Goal: Task Accomplishment & Management: Complete application form

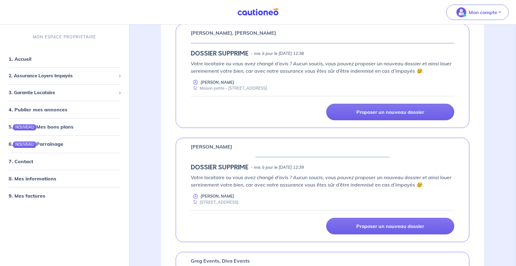
scroll to position [113, 0]
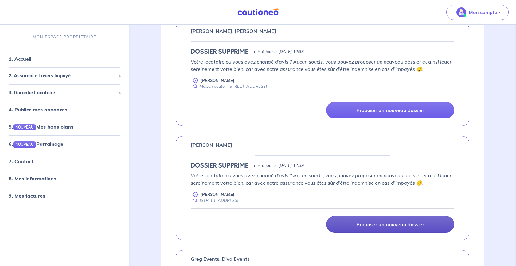
click at [356, 222] on p "Proposer un nouveau dossier" at bounding box center [390, 224] width 68 height 6
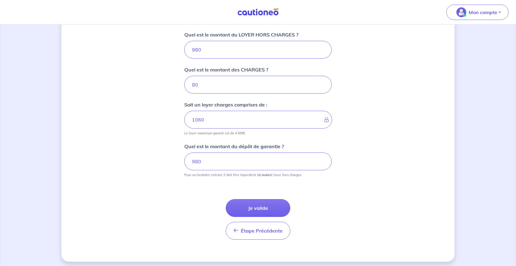
scroll to position [248, 0]
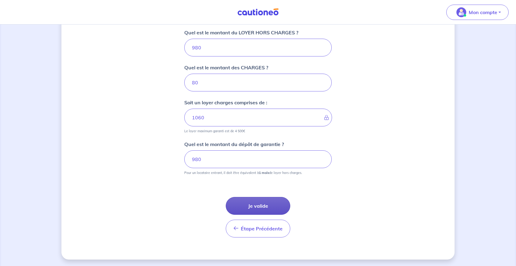
click at [258, 207] on button "Je valide" at bounding box center [258, 206] width 64 height 18
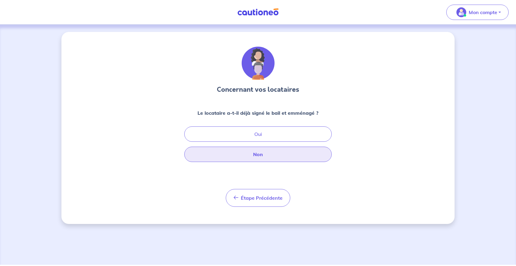
click at [265, 155] on button "Non" at bounding box center [257, 154] width 147 height 15
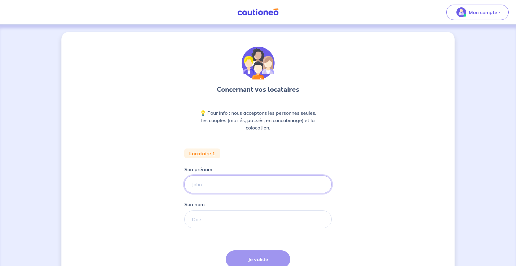
click at [209, 186] on input "Son prénom" at bounding box center [257, 185] width 147 height 18
type input "[PERSON_NAME]"
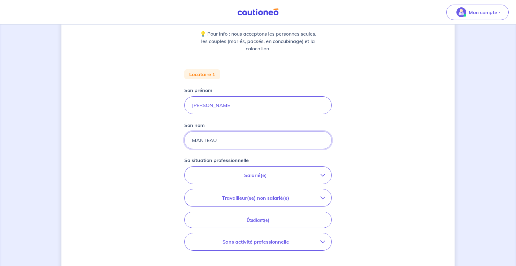
scroll to position [106, 0]
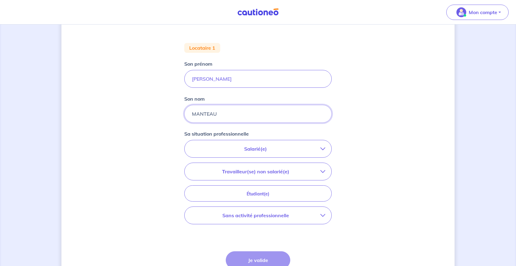
type input "MANTEAU"
click at [297, 157] on div "Salarié(e) CDI hors période d'essai CDI en période d'essai (min. 3 bulletins de…" at bounding box center [257, 149] width 147 height 18
click at [297, 157] on button "Salarié(e)" at bounding box center [257, 148] width 147 height 17
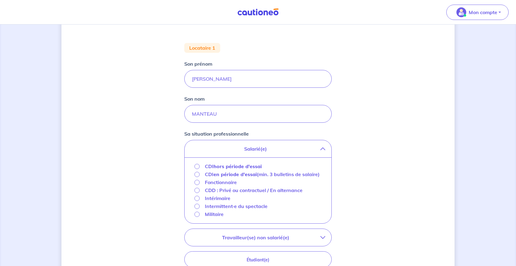
click at [249, 169] on strong "hors période d'essai" at bounding box center [237, 166] width 48 height 6
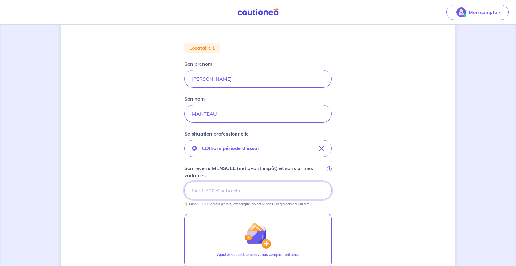
click at [202, 184] on input "Son revenu MENSUEL (net avant impôt) et sans primes variables i" at bounding box center [257, 191] width 147 height 18
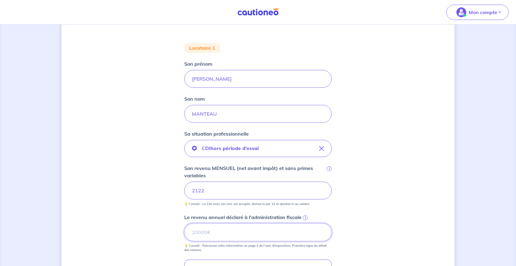
click at [245, 231] on input "Le revenu annuel déclaré à l'administration fiscale i" at bounding box center [257, 232] width 147 height 18
type input "18573"
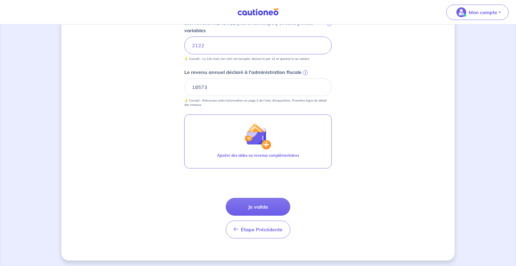
scroll to position [253, 0]
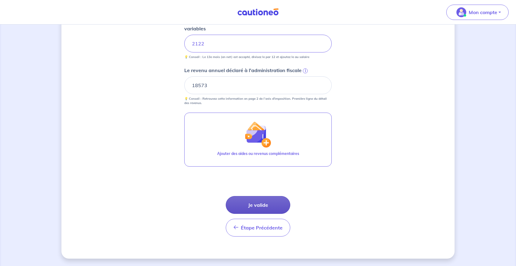
click at [260, 203] on button "Je valide" at bounding box center [258, 205] width 64 height 18
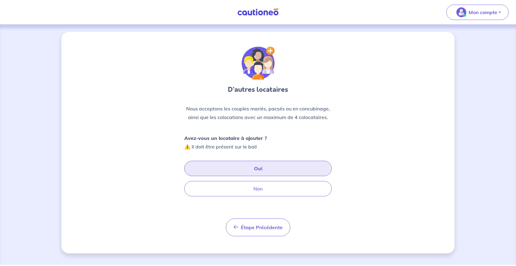
click at [236, 173] on button "Oui" at bounding box center [257, 168] width 147 height 15
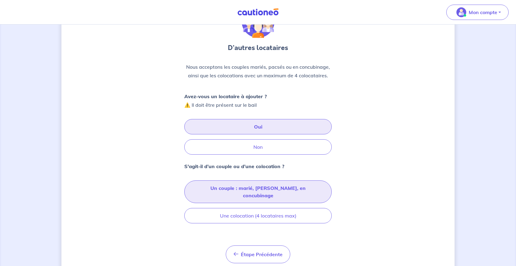
scroll to position [46, 0]
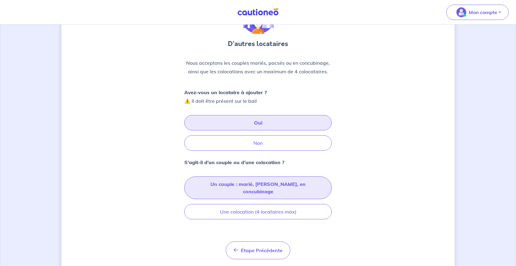
click at [259, 188] on button "Un couple : marié, [PERSON_NAME], en concubinage" at bounding box center [257, 187] width 147 height 23
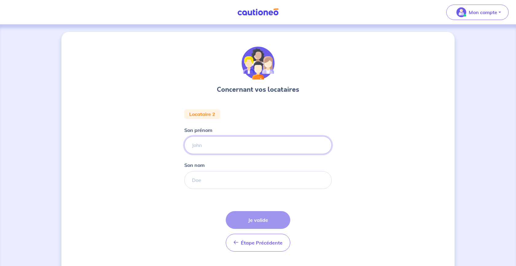
click at [217, 150] on input "Son prénom" at bounding box center [257, 145] width 147 height 18
type input "ALEXANDRINE"
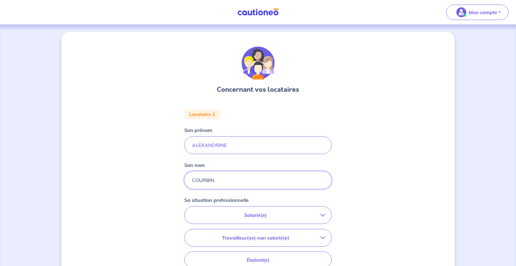
type input "COURBIN"
click at [263, 213] on p "Salarié(e)" at bounding box center [255, 214] width 129 height 7
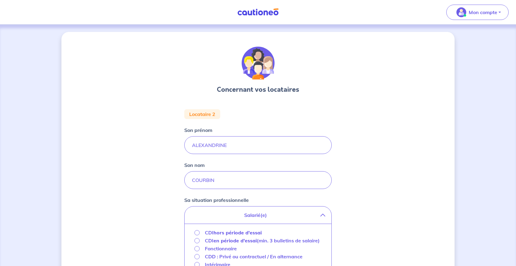
click at [245, 233] on strong "hors période d'essai" at bounding box center [237, 233] width 48 height 6
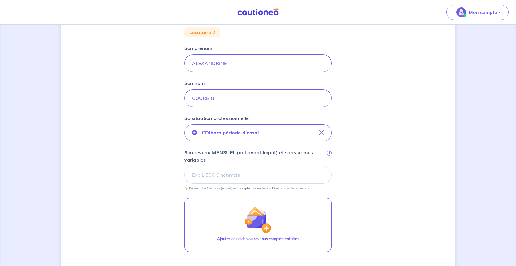
scroll to position [85, 0]
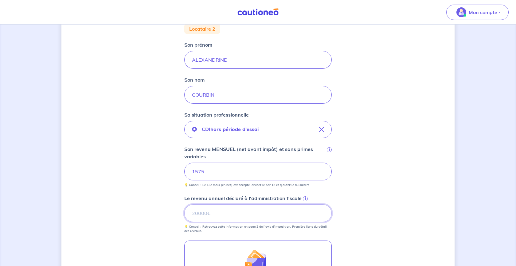
click at [240, 212] on input "Le revenu annuel déclaré à l'administration fiscale i" at bounding box center [257, 213] width 147 height 18
type input "14374"
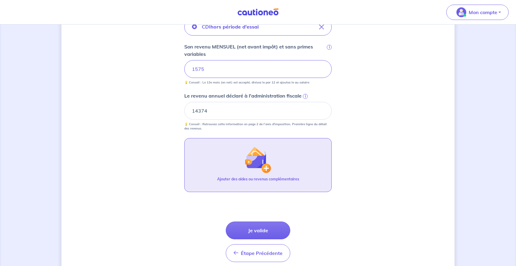
scroll to position [191, 0]
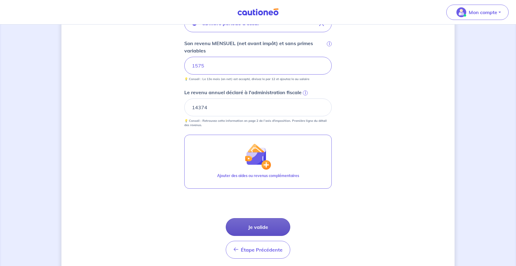
click at [245, 227] on button "Je valide" at bounding box center [258, 227] width 64 height 18
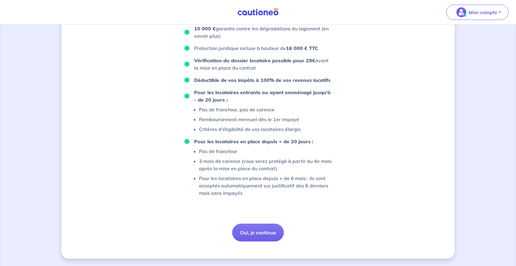
scroll to position [427, 0]
click at [249, 241] on button "Oui, je continue" at bounding box center [258, 233] width 52 height 18
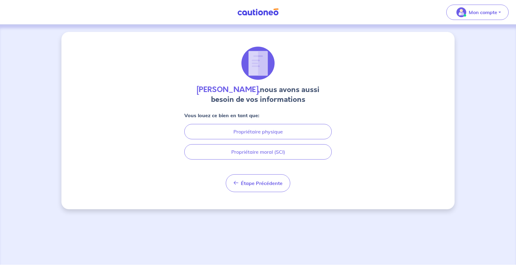
click at [240, 140] on div "Vous louez ce bien en tant que: Propriétaire physique Propriétaire moral (SCI)" at bounding box center [257, 136] width 147 height 48
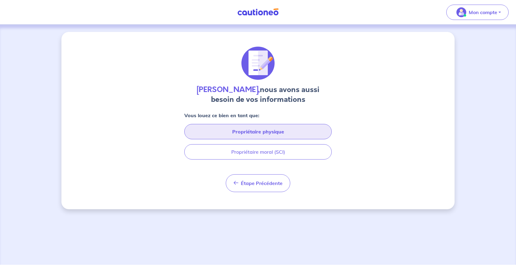
click at [234, 133] on button "Propriétaire physique" at bounding box center [257, 131] width 147 height 15
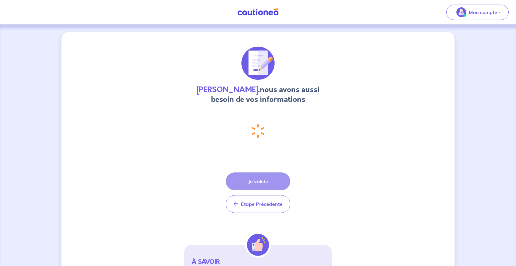
select select "FR"
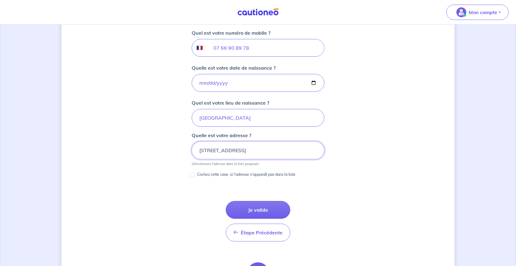
scroll to position [244, 0]
click at [256, 150] on input "[STREET_ADDRESS]" at bounding box center [257, 151] width 133 height 18
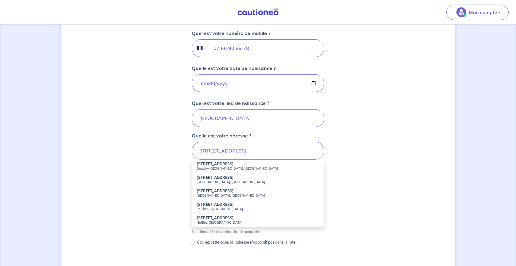
click at [234, 165] on strong "[STREET_ADDRESS]" at bounding box center [214, 164] width 37 height 5
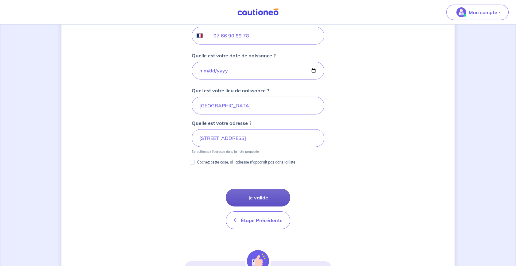
scroll to position [258, 0]
click at [249, 201] on button "Je valide" at bounding box center [258, 196] width 64 height 18
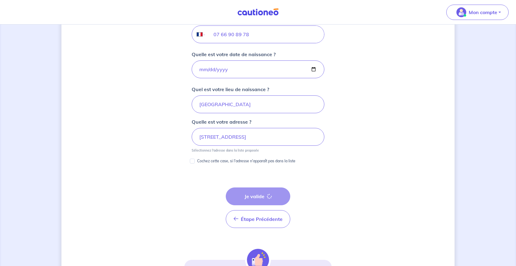
type input "[STREET_ADDRESS]"
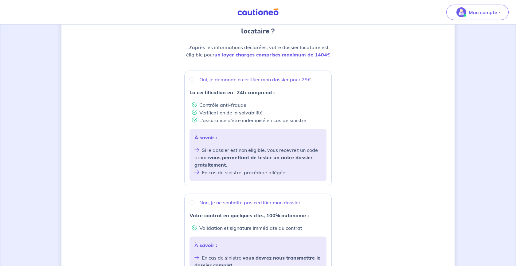
scroll to position [71, 0]
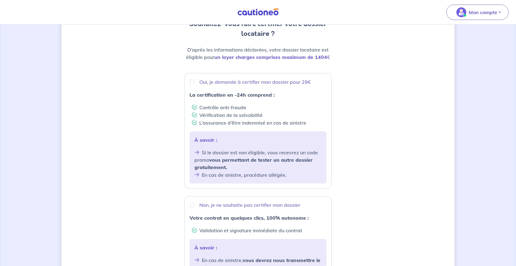
click at [192, 82] on input "Oui, je demande à certifier mon dossier pour 29€" at bounding box center [191, 81] width 5 height 5
radio input "true"
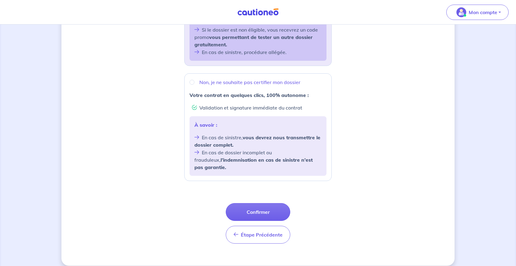
scroll to position [193, 0]
click at [255, 207] on button "Confirmer" at bounding box center [258, 212] width 64 height 18
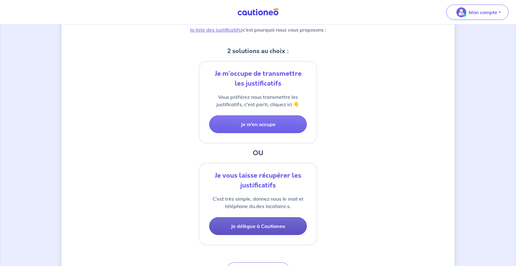
scroll to position [115, 0]
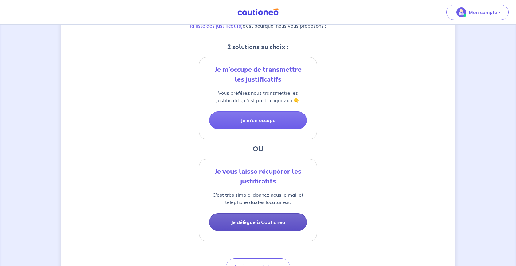
click at [262, 220] on button "Je délègue à Cautioneo" at bounding box center [258, 222] width 98 height 18
select select "FR"
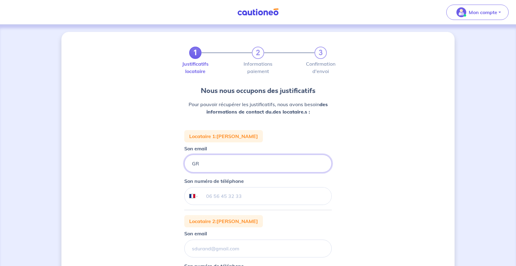
type input "G"
type input "[EMAIL_ADDRESS][DOMAIN_NAME]"
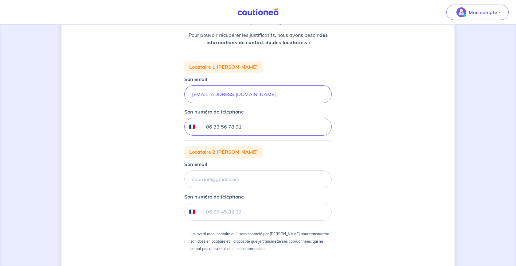
scroll to position [84, 0]
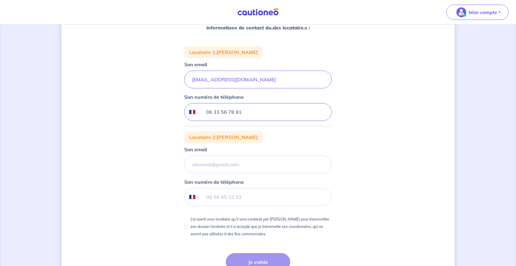
drag, startPoint x: 249, startPoint y: 116, endPoint x: 173, endPoint y: 108, distance: 76.5
click at [173, 108] on div "1 2 3 Justificatifs locataire Informations paiement Confirmation d'envoi Nous n…" at bounding box center [257, 132] width 393 height 368
type input "06 75 08 78 67"
click at [194, 88] on input "Son email" at bounding box center [257, 80] width 147 height 18
type input "[EMAIL_ADDRESS][DOMAIN_NAME]"
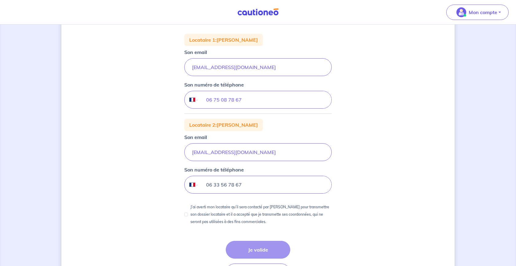
scroll to position [99, 0]
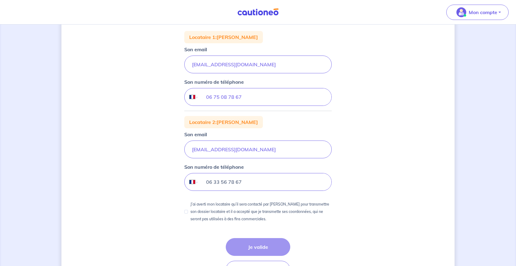
type input "06 33 56 78 67"
click at [186, 212] on input "J’ai averti mon locataire qu’il sera contacté par [PERSON_NAME] pour transmettr…" at bounding box center [186, 212] width 4 height 4
checkbox input "true"
click at [268, 249] on button "Je valide" at bounding box center [258, 247] width 64 height 18
click at [268, 248] on div "Étape Précédente Précédent Je valide Je valide" at bounding box center [258, 258] width 64 height 41
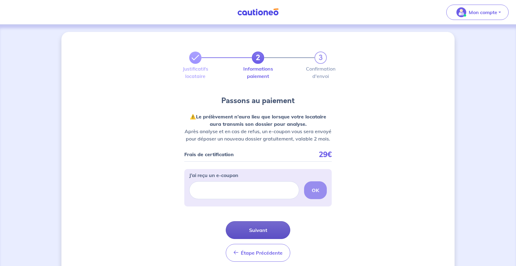
click at [259, 231] on button "Suivant" at bounding box center [258, 230] width 64 height 18
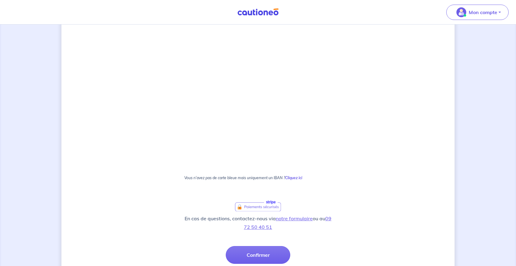
scroll to position [263, 0]
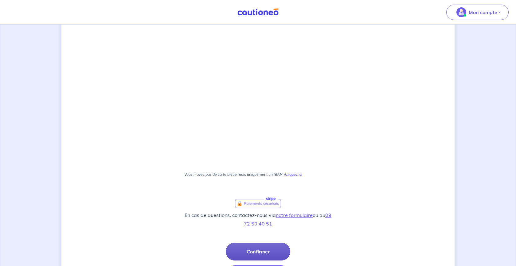
click at [247, 249] on button "Confirmer" at bounding box center [258, 252] width 64 height 18
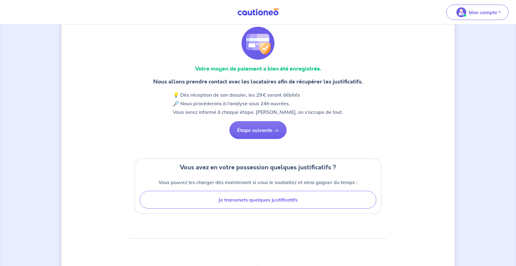
scroll to position [21, 0]
click at [245, 209] on div "Vous pouvez les charger dès maintenant si vous le souhaitez et ainsi gagner du …" at bounding box center [258, 193] width 246 height 40
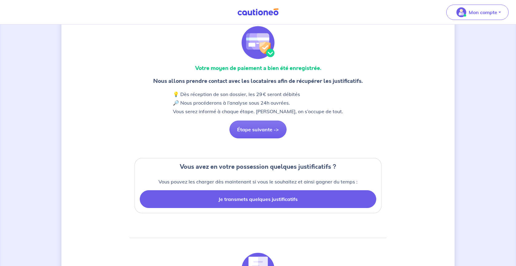
click at [241, 200] on button "Je transmets quelques justificatifs" at bounding box center [258, 199] width 236 height 18
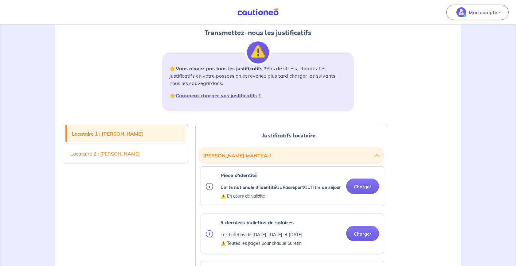
click at [148, 156] on link "Locataire 2 : ALEXANDRINE COURBIN" at bounding box center [125, 153] width 120 height 17
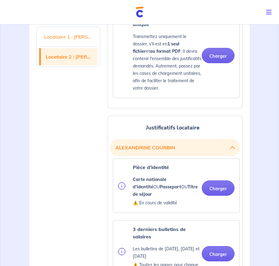
scroll to position [660, 0]
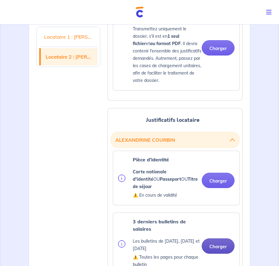
click at [222, 238] on button "Charger" at bounding box center [218, 245] width 33 height 15
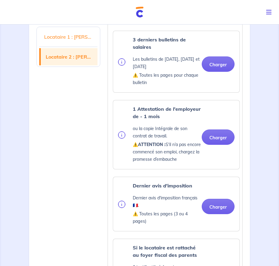
scroll to position [847, 0]
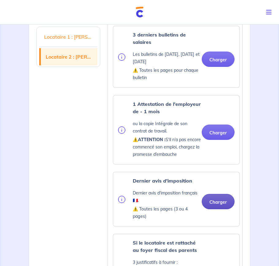
click at [215, 194] on button "Charger" at bounding box center [218, 201] width 33 height 15
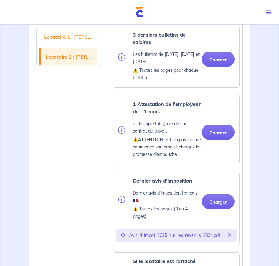
click at [122, 233] on icon at bounding box center [123, 235] width 5 height 5
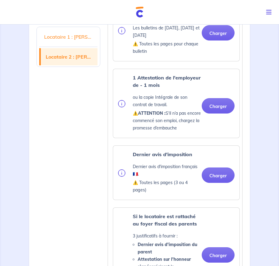
scroll to position [887, 0]
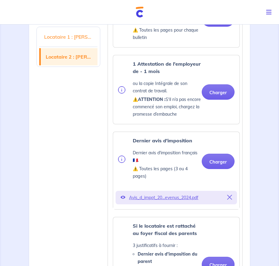
click at [122, 195] on icon at bounding box center [123, 197] width 5 height 5
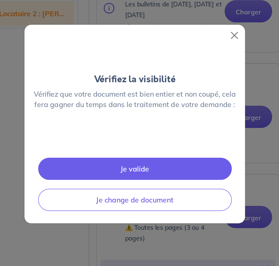
scroll to position [860, 0]
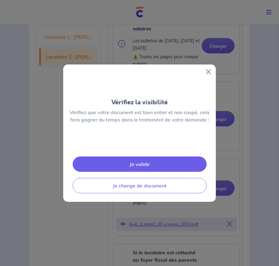
click at [138, 172] on button "Je valide" at bounding box center [140, 163] width 134 height 15
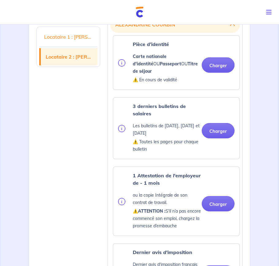
scroll to position [773, 0]
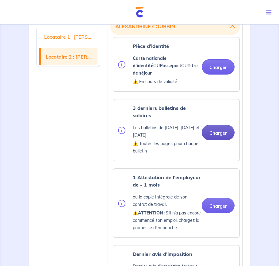
click at [213, 125] on button "Charger" at bounding box center [218, 132] width 33 height 15
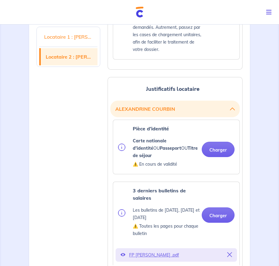
scroll to position [689, 0]
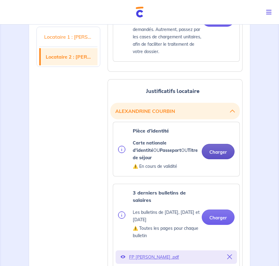
click at [210, 144] on button "Charger" at bounding box center [218, 151] width 33 height 15
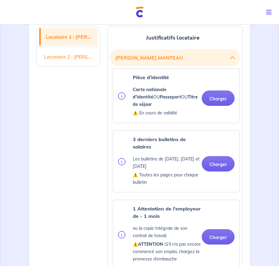
scroll to position [160, 0]
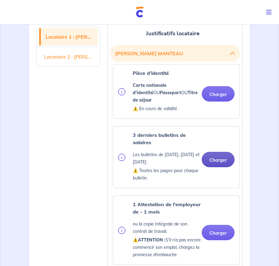
click at [221, 156] on button "Charger" at bounding box center [218, 159] width 33 height 15
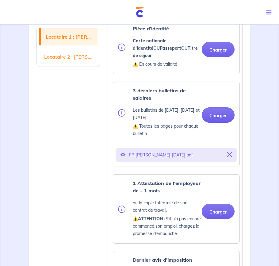
scroll to position [229, 0]
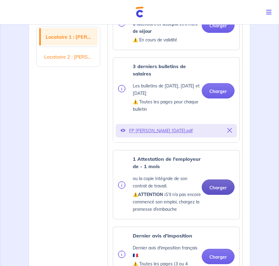
click at [216, 180] on button "Charger" at bounding box center [218, 187] width 33 height 15
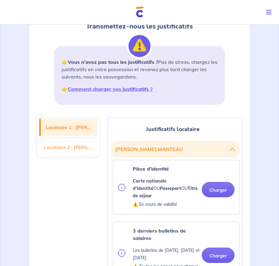
scroll to position [64, 0]
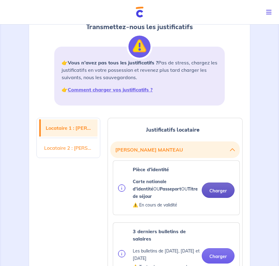
click at [214, 187] on button "Charger" at bounding box center [218, 190] width 33 height 15
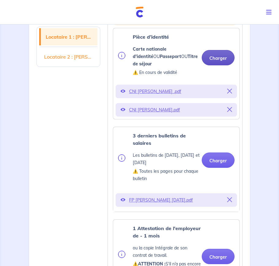
scroll to position [205, 0]
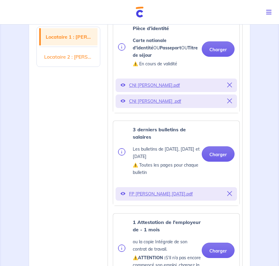
click at [70, 56] on link "Locataire 2 : ALEXANDRINE COURBIN" at bounding box center [68, 56] width 58 height 17
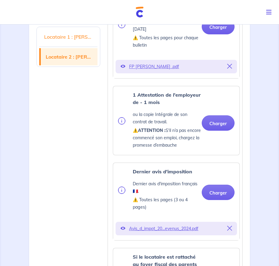
scroll to position [990, 0]
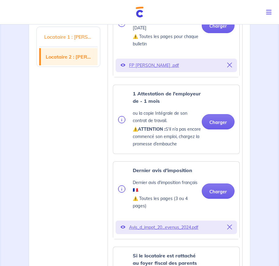
click at [153, 223] on p "Avis_d_impot_20...evenus_2024.pdf" at bounding box center [176, 227] width 95 height 9
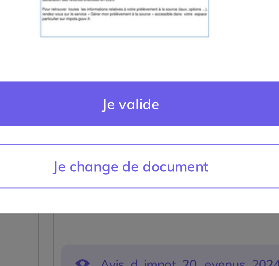
scroll to position [952, 0]
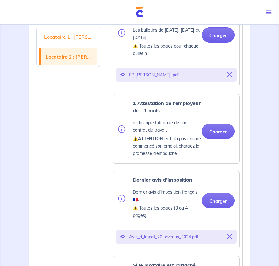
scroll to position [981, 0]
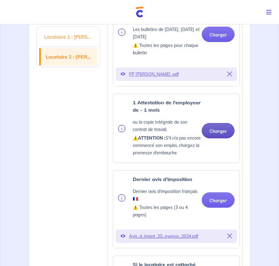
click at [222, 123] on button "Charger" at bounding box center [218, 130] width 33 height 15
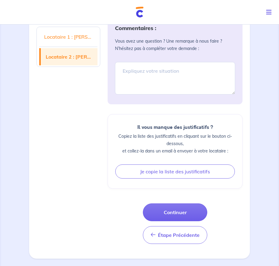
scroll to position [1483, 0]
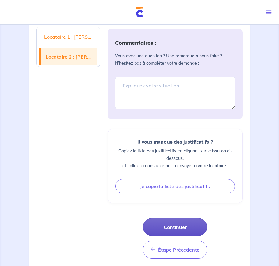
click at [175, 218] on button "Continuer" at bounding box center [175, 227] width 64 height 18
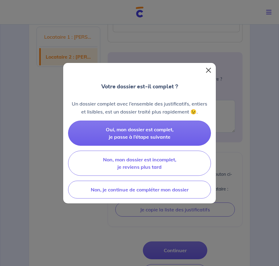
click at [209, 73] on button "Close" at bounding box center [209, 70] width 10 height 10
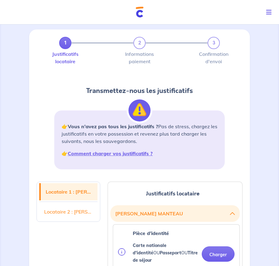
scroll to position [0, 0]
click at [68, 47] on link "1" at bounding box center [65, 43] width 12 height 12
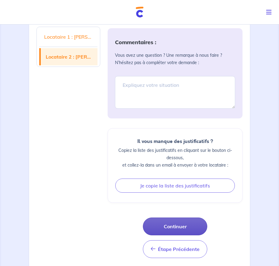
scroll to position [1507, 0]
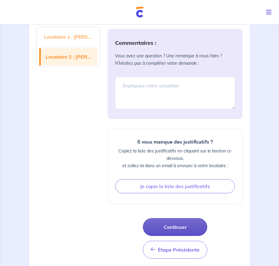
click at [176, 218] on button "Continuer" at bounding box center [175, 227] width 64 height 18
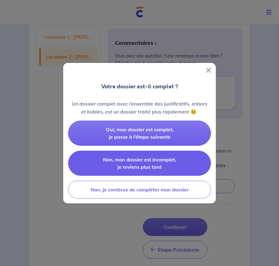
click at [139, 171] on button "Non, mon dossier est incomplet, je reviens plus tard" at bounding box center [139, 163] width 143 height 25
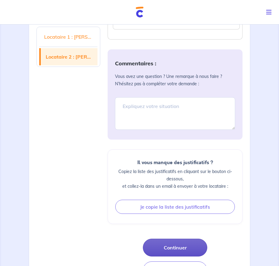
scroll to position [1485, 0]
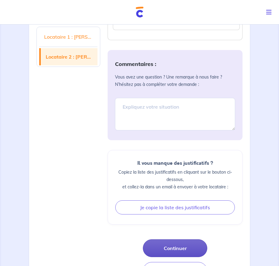
click at [170, 239] on button "Continuer" at bounding box center [175, 248] width 64 height 18
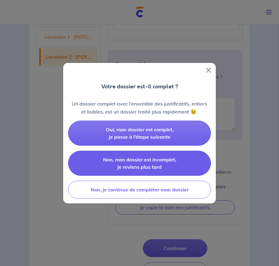
click at [145, 164] on span "Non, mon dossier est incomplet, je reviens plus tard" at bounding box center [139, 163] width 73 height 14
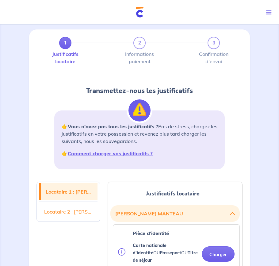
scroll to position [0, 0]
click at [92, 155] on strong "Comment charger vos justificatifs ?" at bounding box center [110, 153] width 85 height 6
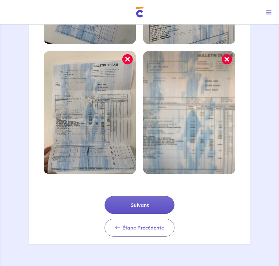
click at [144, 207] on button "Suivant" at bounding box center [140, 205] width 70 height 18
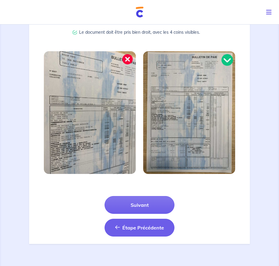
scroll to position [160, 0]
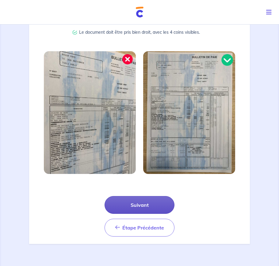
click at [148, 211] on button "Suivant" at bounding box center [140, 205] width 70 height 18
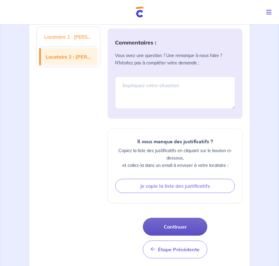
scroll to position [1507, 0]
click at [164, 218] on button "Continuer" at bounding box center [175, 227] width 64 height 18
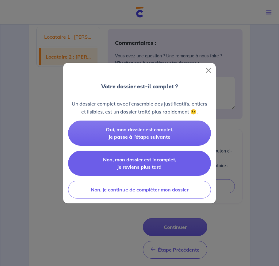
click at [127, 161] on span "Non, mon dossier est incomplet, je reviens plus tard" at bounding box center [139, 163] width 73 height 14
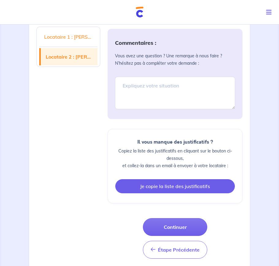
click at [170, 179] on button "Je copie la liste des justificatifs" at bounding box center [175, 186] width 120 height 14
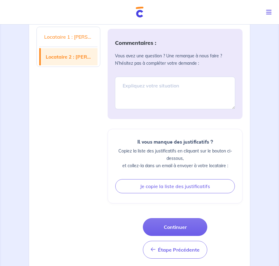
click at [264, 14] on span "Toggle navigation" at bounding box center [268, 12] width 8 height 8
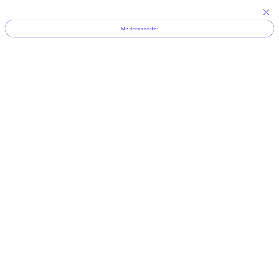
click at [265, 10] on icon "Toggle navigation" at bounding box center [266, 12] width 6 height 6
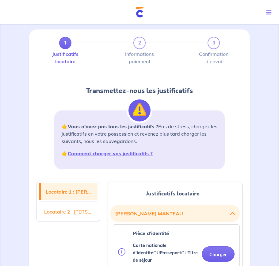
click at [141, 15] on img at bounding box center [140, 12] width 8 height 11
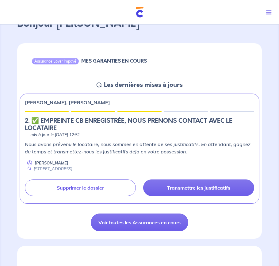
scroll to position [39, 0]
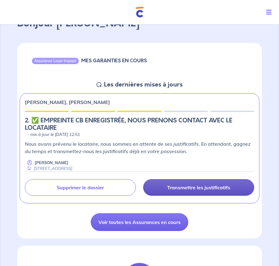
click at [178, 188] on p "Transmettre les justificatifs" at bounding box center [198, 187] width 63 height 6
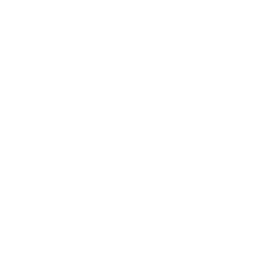
scroll to position [0, 0]
click at [5, 7] on icon at bounding box center [5, 5] width 10 height 10
click at [2, 6] on icon at bounding box center [5, 5] width 10 height 10
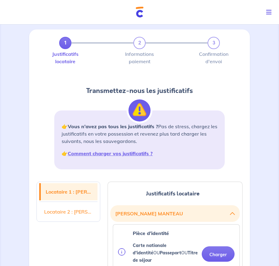
click at [141, 13] on img at bounding box center [140, 12] width 8 height 11
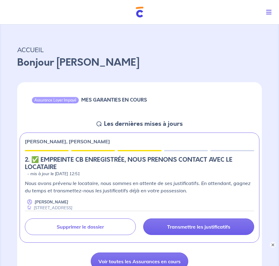
scroll to position [39, 0]
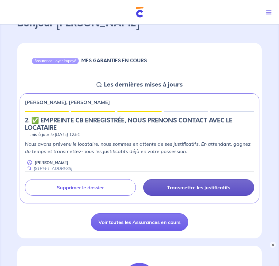
click at [178, 185] on p "Transmettre les justificatifs" at bounding box center [198, 187] width 63 height 6
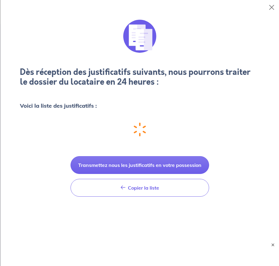
scroll to position [0, 0]
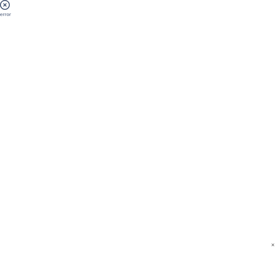
click at [6, 7] on icon at bounding box center [5, 5] width 10 height 10
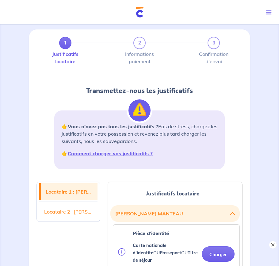
click at [273, 247] on button "×" at bounding box center [272, 244] width 7 height 7
click at [140, 13] on img at bounding box center [140, 12] width 8 height 11
